Goal: Information Seeking & Learning: Learn about a topic

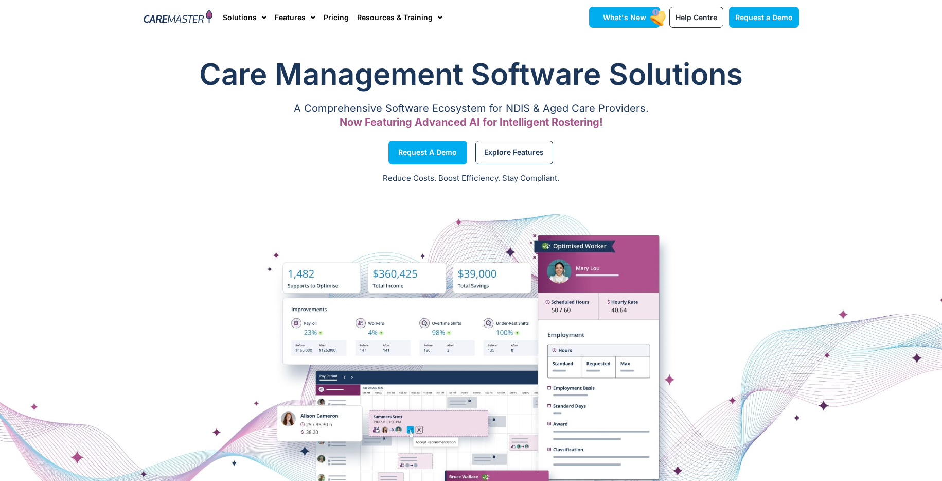
click at [617, 24] on link "What's New" at bounding box center [624, 17] width 71 height 21
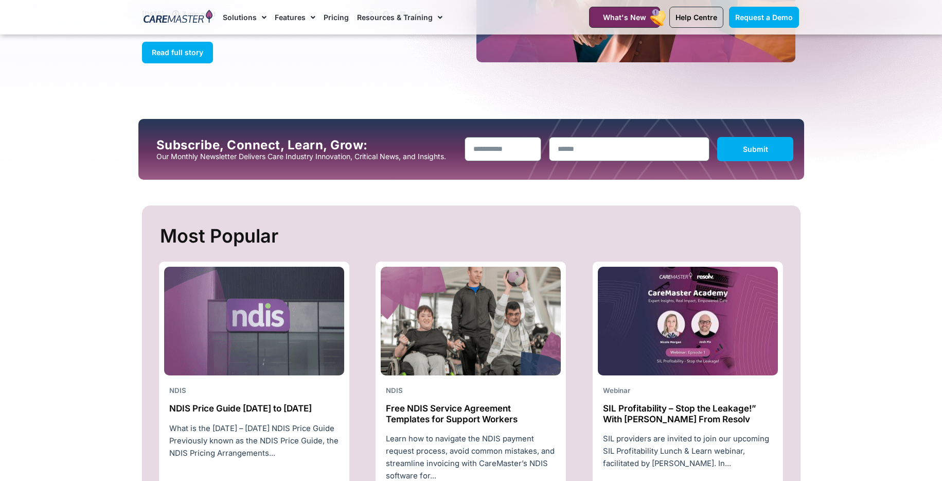
scroll to position [247, 0]
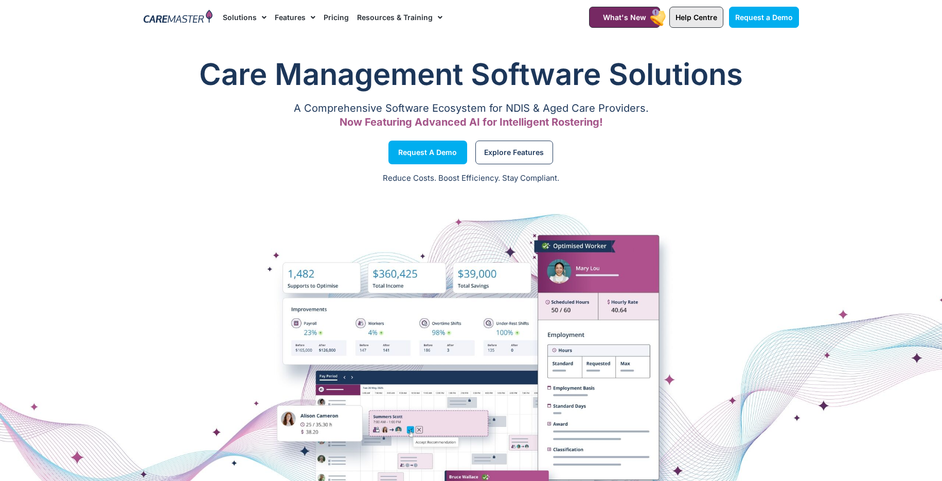
click at [703, 22] on link "Help Centre" at bounding box center [697, 17] width 54 height 21
click at [693, 15] on span "Help Centre" at bounding box center [697, 17] width 42 height 9
